Goal: Find specific page/section: Find specific page/section

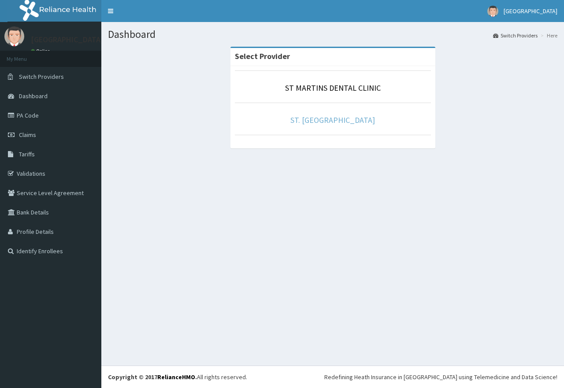
click at [349, 121] on link "ST. [GEOGRAPHIC_DATA]" at bounding box center [332, 120] width 85 height 10
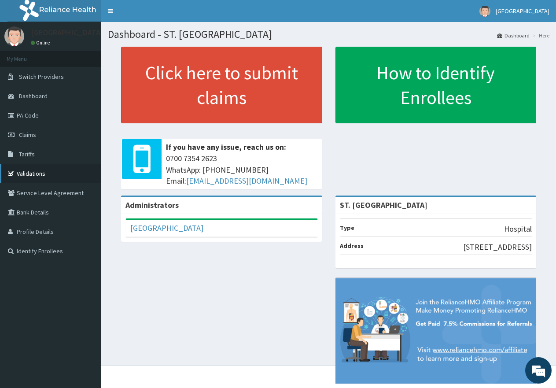
click at [30, 174] on link "Validations" at bounding box center [50, 173] width 101 height 19
